Goal: Task Accomplishment & Management: Manage account settings

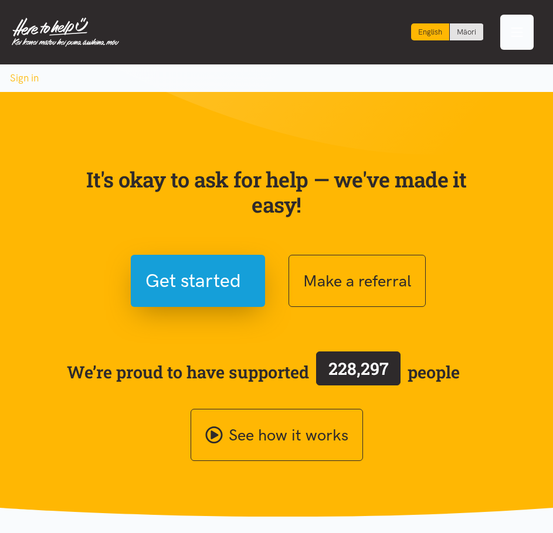
click at [512, 35] on span "Toggle navigation" at bounding box center [516, 32] width 15 height 15
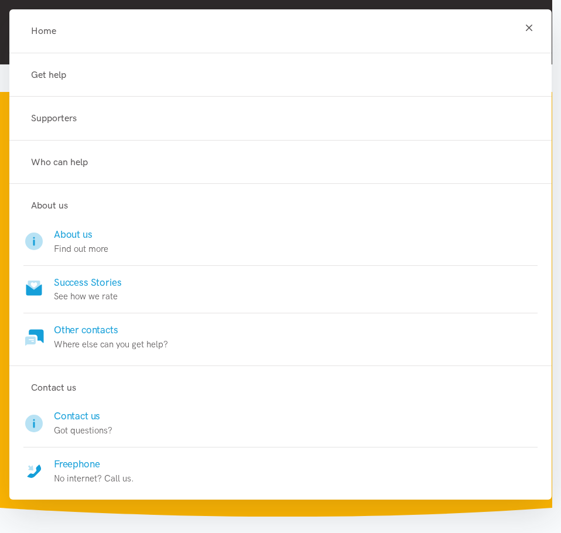
click at [524, 27] on icon "Toggle navigation" at bounding box center [529, 27] width 11 height 11
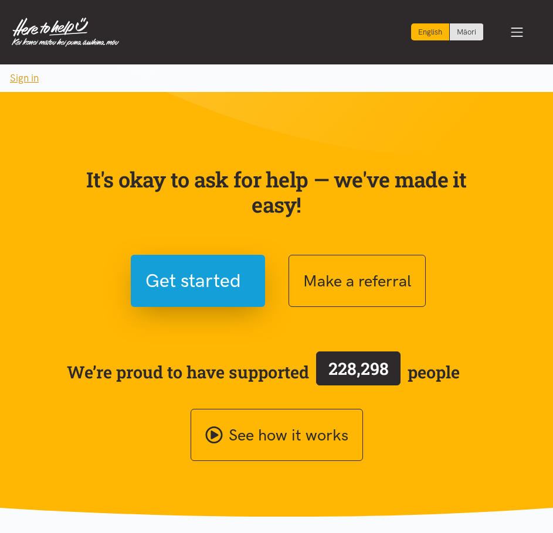
click at [33, 80] on button "Sign in" at bounding box center [24, 78] width 49 height 28
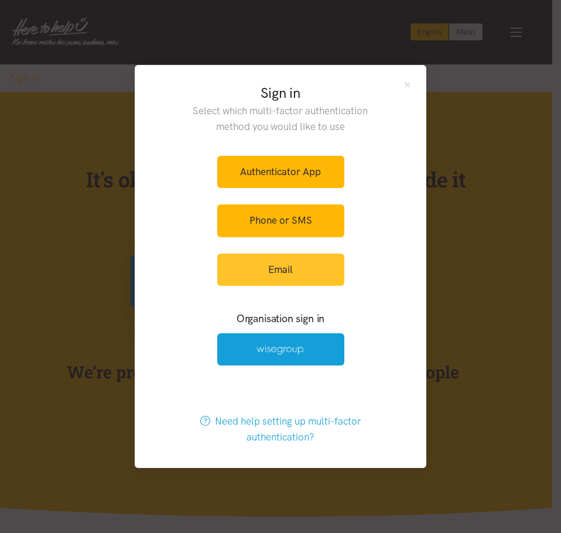
click at [310, 265] on link "Email" at bounding box center [280, 270] width 127 height 32
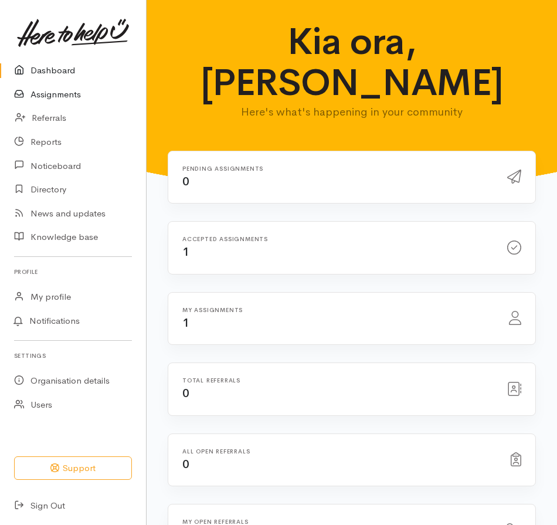
click at [67, 96] on link "Assignments" at bounding box center [73, 95] width 146 height 24
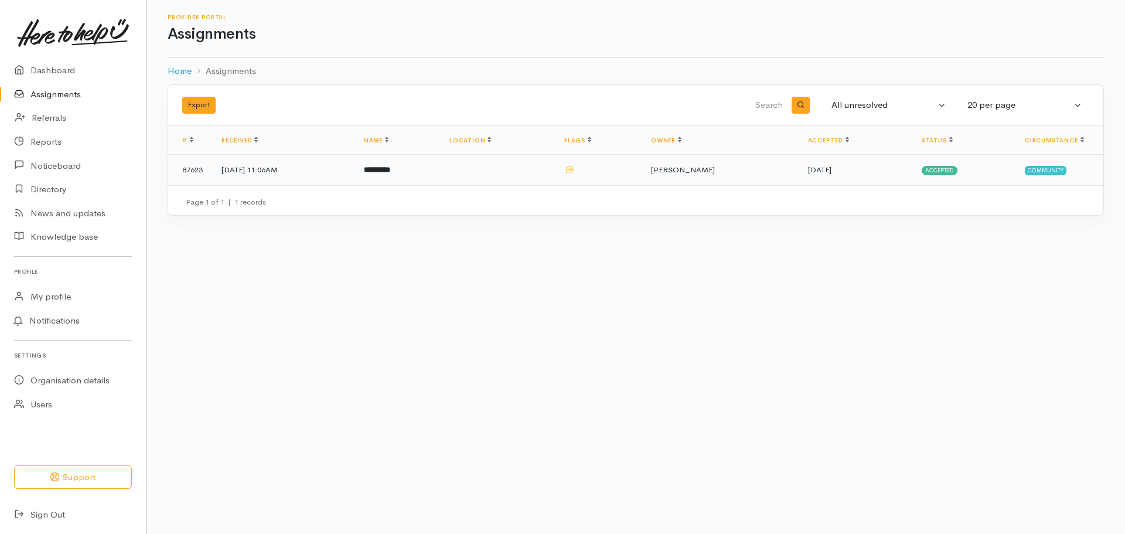
click at [561, 171] on icon at bounding box center [570, 170] width 8 height 8
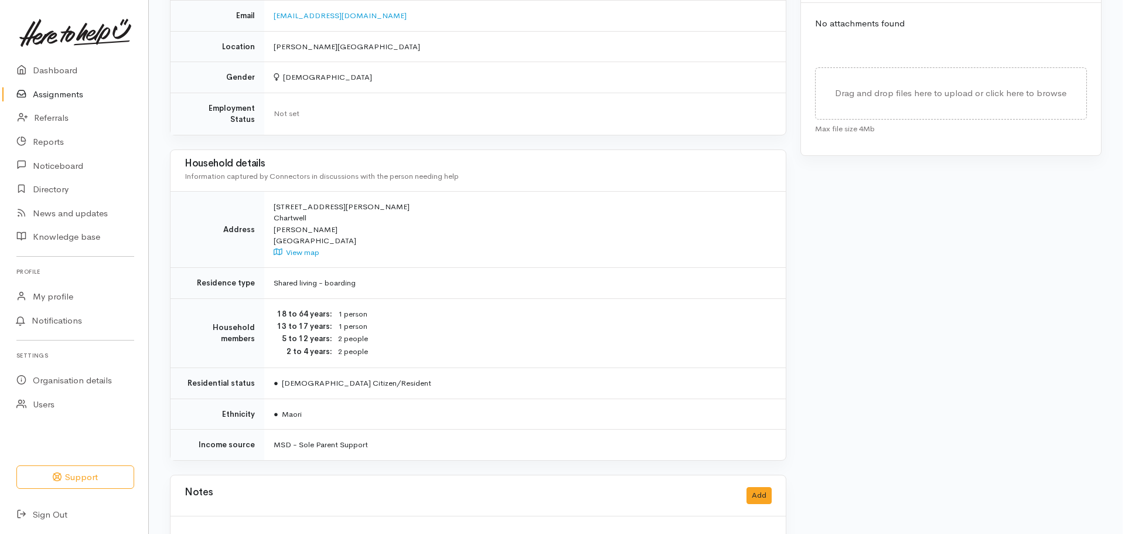
scroll to position [612, 0]
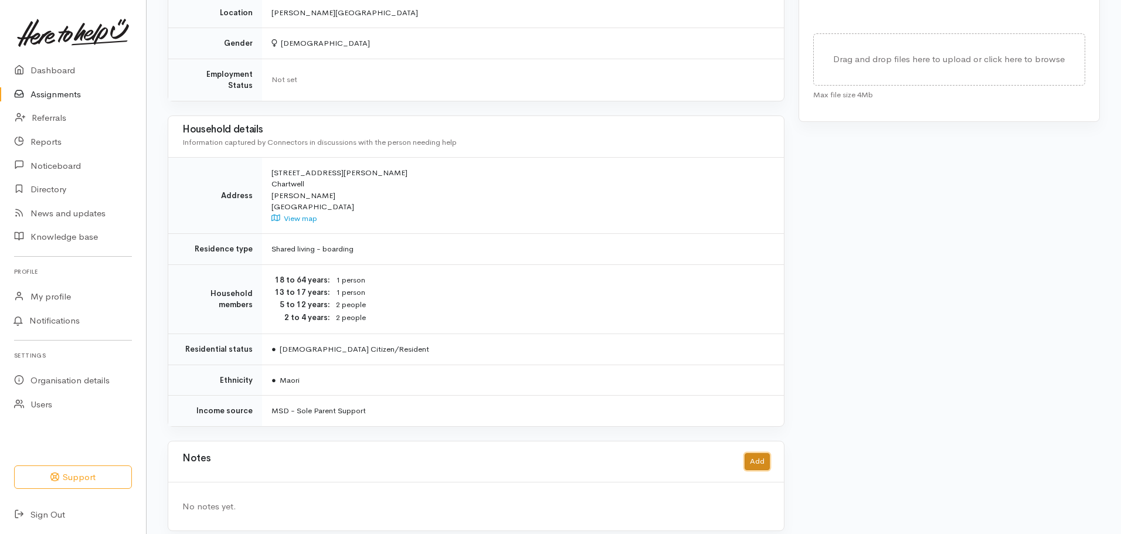
click at [754, 453] on button "Add" at bounding box center [756, 461] width 25 height 17
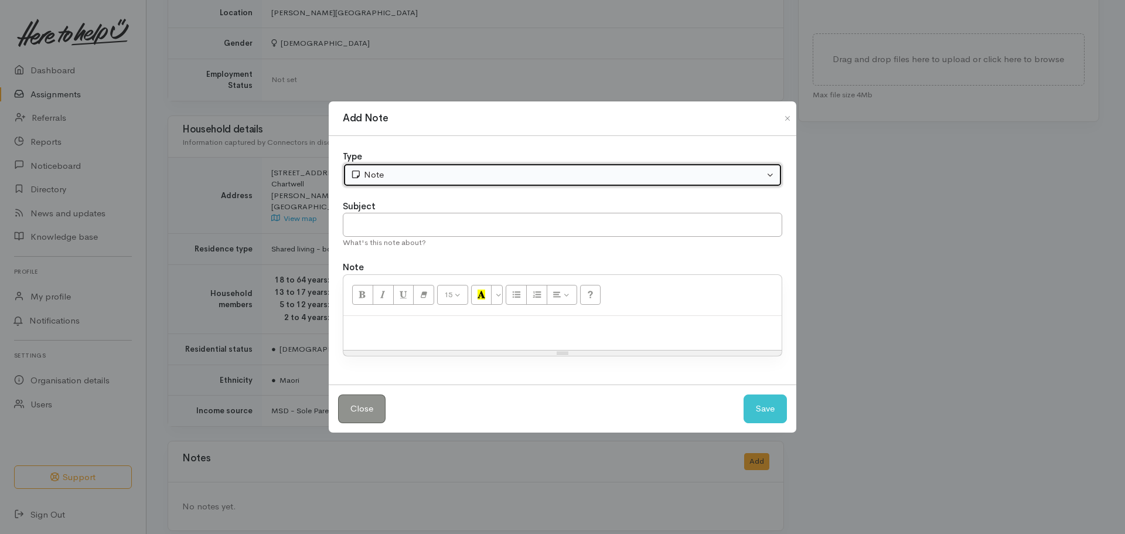
click at [768, 173] on button "Note" at bounding box center [563, 175] width 440 height 24
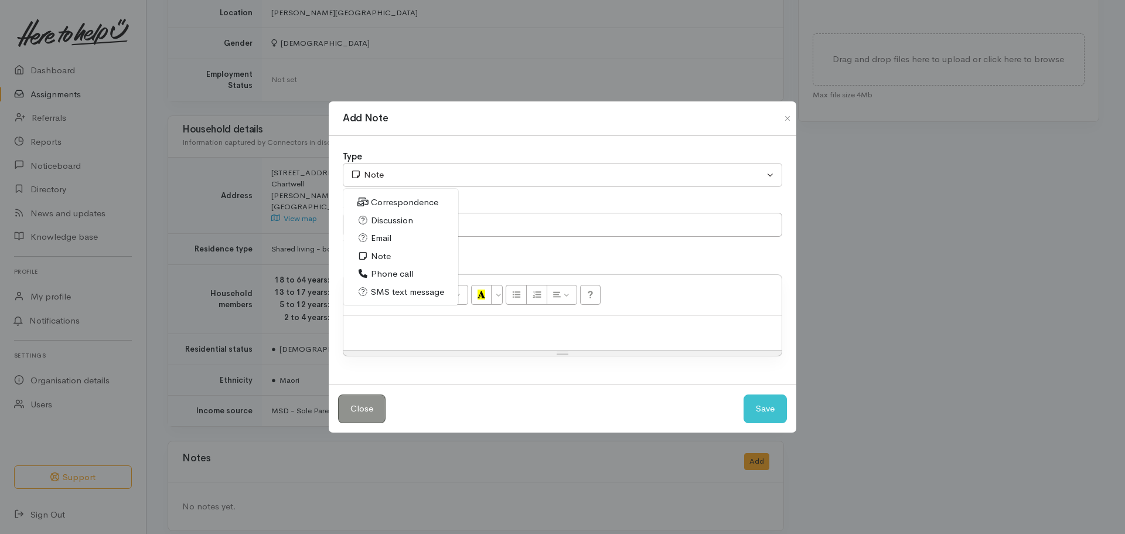
click at [385, 255] on span "Note" at bounding box center [381, 256] width 20 height 13
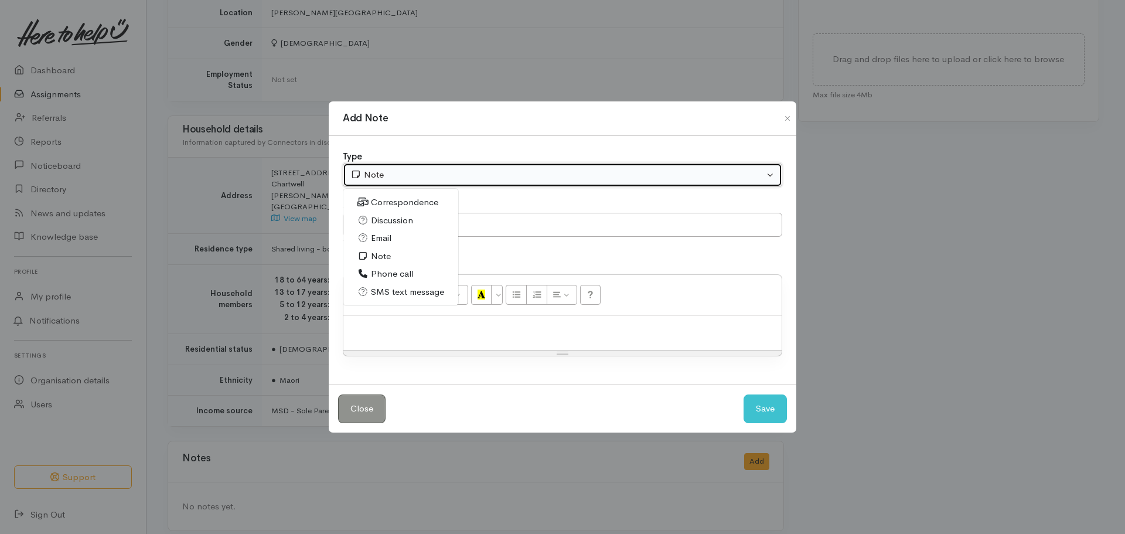
select select "1"
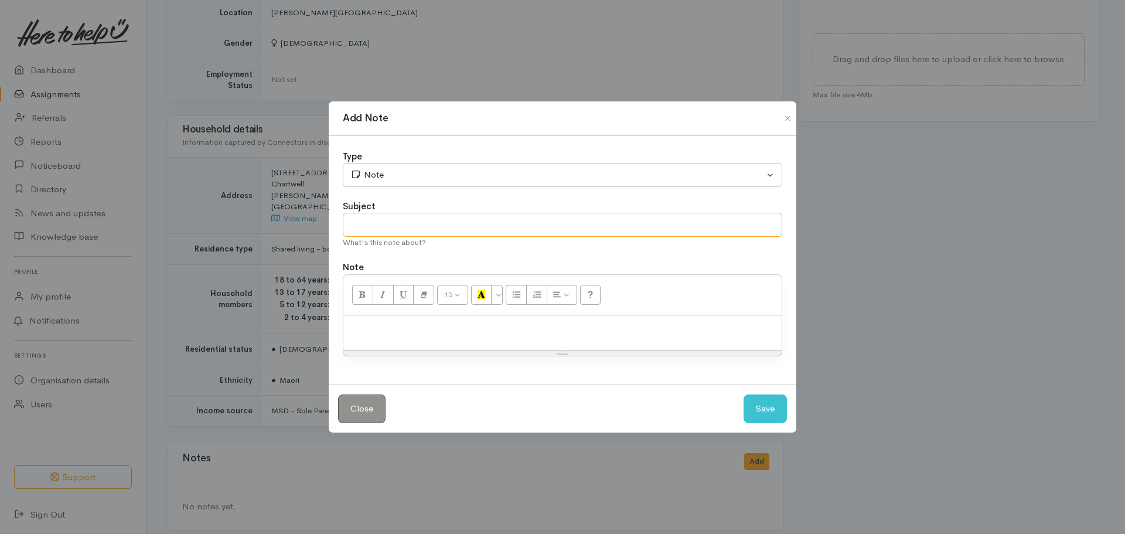
click at [387, 224] on input "text" at bounding box center [563, 225] width 440 height 24
type input "Yet to engage"
click at [353, 328] on p at bounding box center [562, 328] width 427 height 13
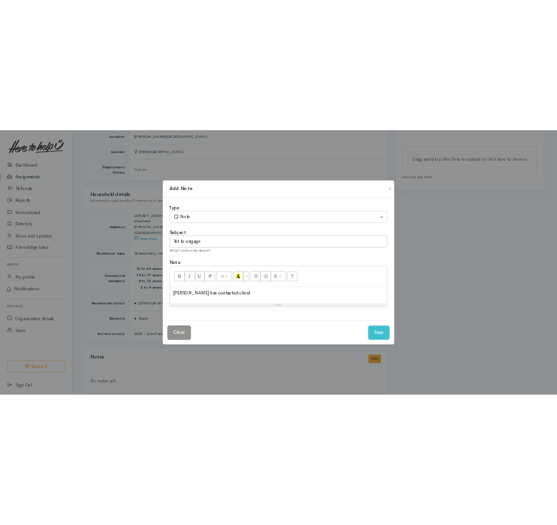
scroll to position [782, 0]
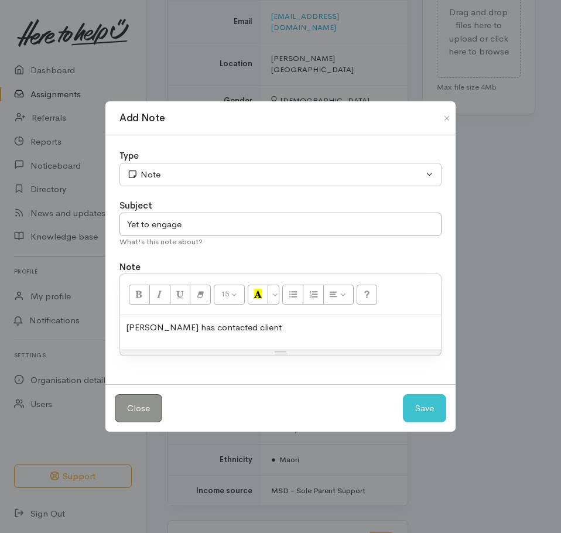
click at [176, 329] on p "Kaimahi has contacted client" at bounding box center [280, 327] width 309 height 13
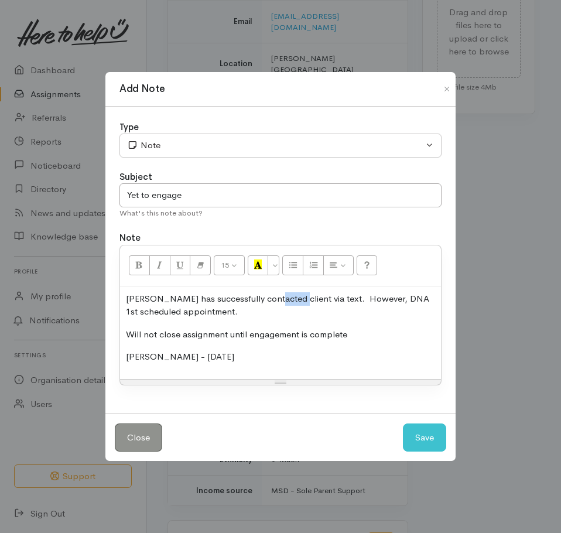
drag, startPoint x: 290, startPoint y: 299, endPoint x: 269, endPoint y: 299, distance: 21.1
click at [269, 299] on p "Kaimahi has successfully contacted client via text. However, DNA 1st scheduled …" at bounding box center [280, 305] width 309 height 26
click at [182, 334] on p "Will not close assignment until engagement is complete" at bounding box center [280, 334] width 309 height 13
click at [428, 439] on button "Save" at bounding box center [424, 438] width 43 height 29
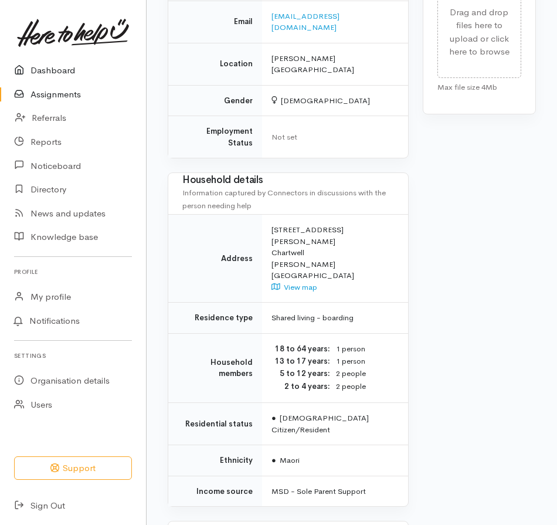
click at [52, 67] on link "Dashboard" at bounding box center [73, 71] width 146 height 24
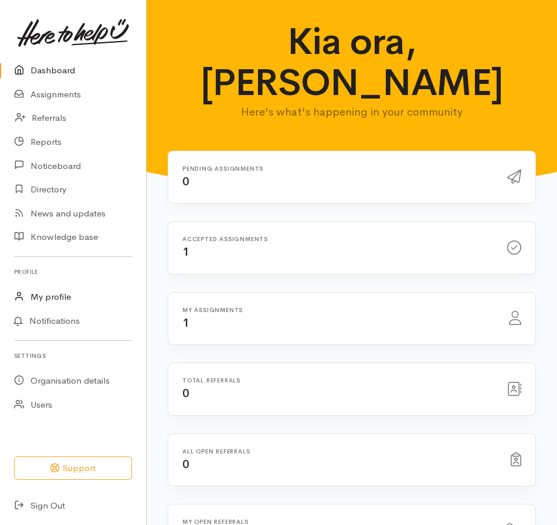
click at [63, 296] on link "My profile" at bounding box center [73, 297] width 146 height 24
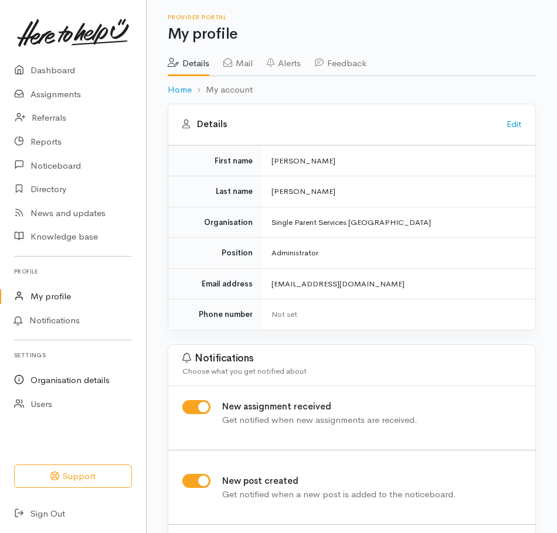
click at [77, 382] on link "Organisation details" at bounding box center [73, 381] width 146 height 24
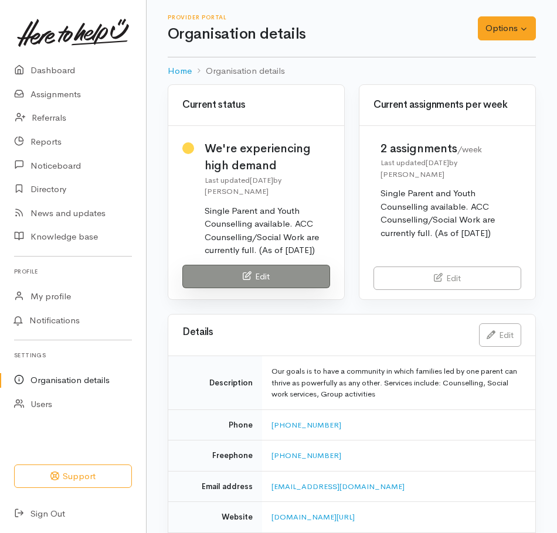
click at [269, 278] on link "Edit" at bounding box center [256, 277] width 148 height 24
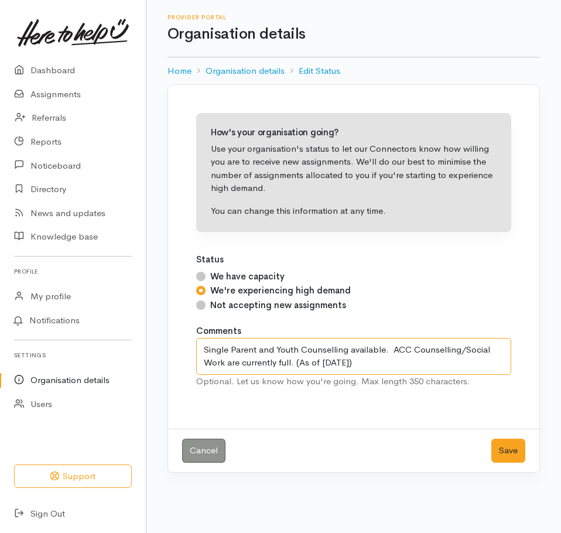
click at [322, 362] on textarea "Single Parent and Youth Counselling available. ACC Counselling/Social Work are …" at bounding box center [353, 356] width 315 height 37
type textarea "Single Parent and Youth Counselling available. ACC Counselling/Social Work are …"
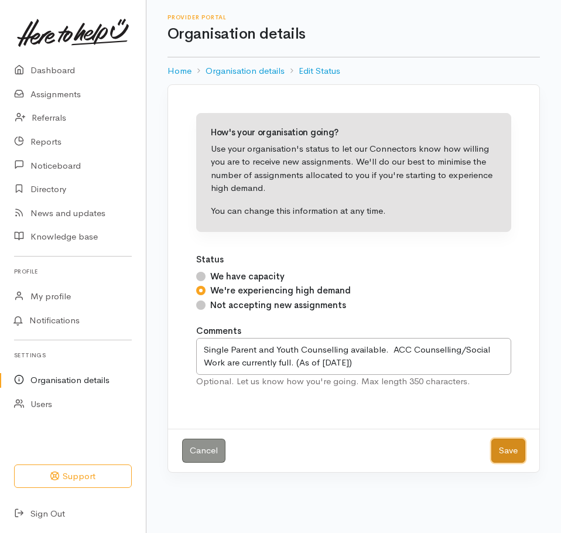
click at [503, 451] on button "Save" at bounding box center [509, 451] width 34 height 24
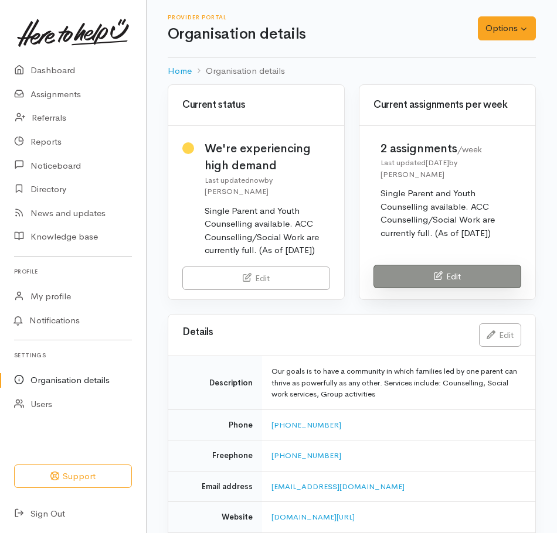
click at [468, 275] on link "Edit" at bounding box center [447, 277] width 148 height 24
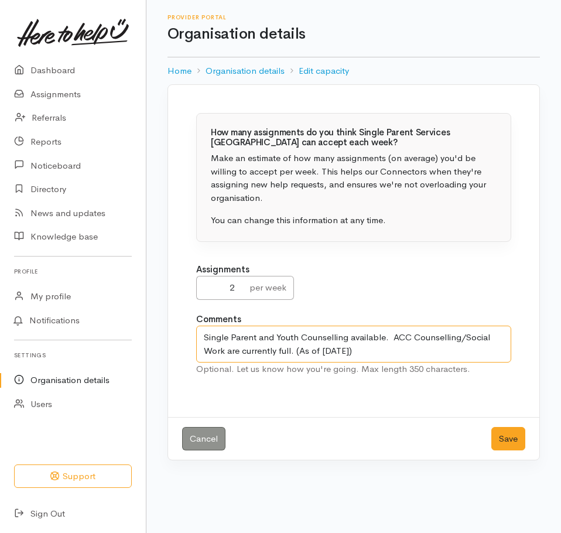
click at [322, 350] on textarea "Single Parent and Youth Counselling available. ACC Counselling/Social Work are …" at bounding box center [353, 344] width 315 height 37
type textarea "Single Parent and Youth Counselling available. ACC Counselling/Social Work are …"
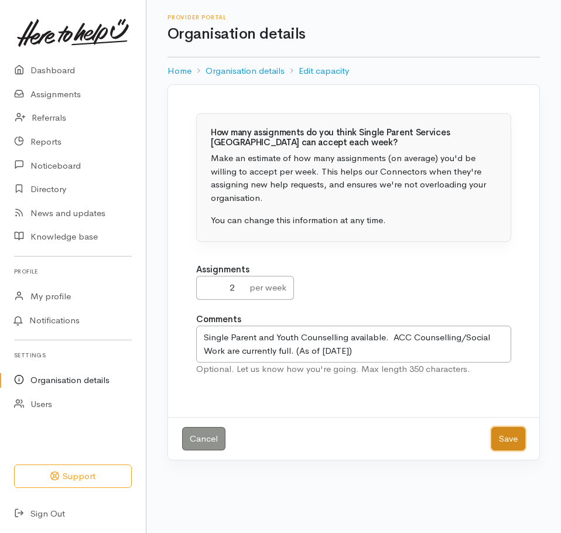
click at [498, 444] on button "Save" at bounding box center [509, 439] width 34 height 24
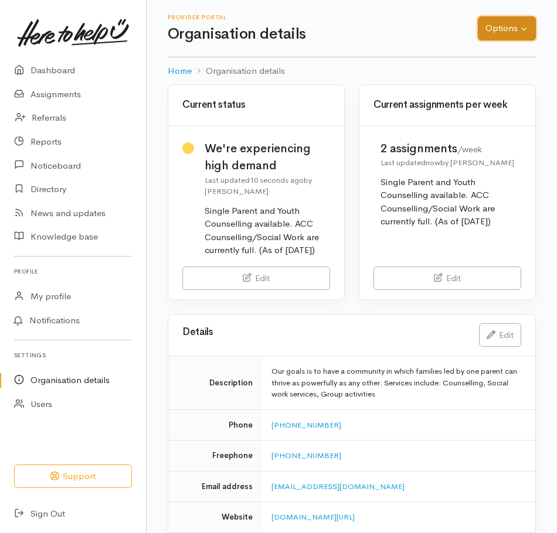
click at [506, 33] on button "Options" at bounding box center [507, 28] width 58 height 24
click at [45, 512] on link "Sign Out" at bounding box center [73, 514] width 146 height 24
